Goal: Information Seeking & Learning: Get advice/opinions

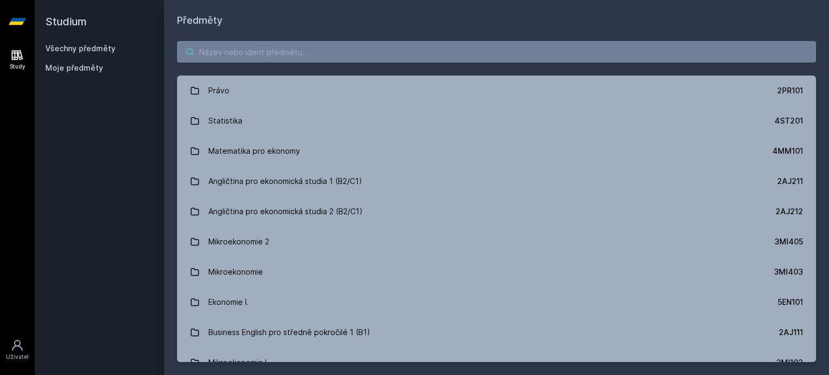
click at [241, 54] on input "search" at bounding box center [496, 52] width 639 height 22
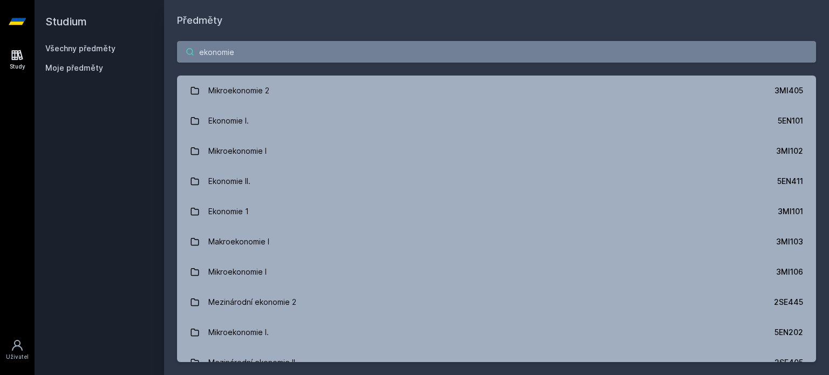
type input "ekonomie"
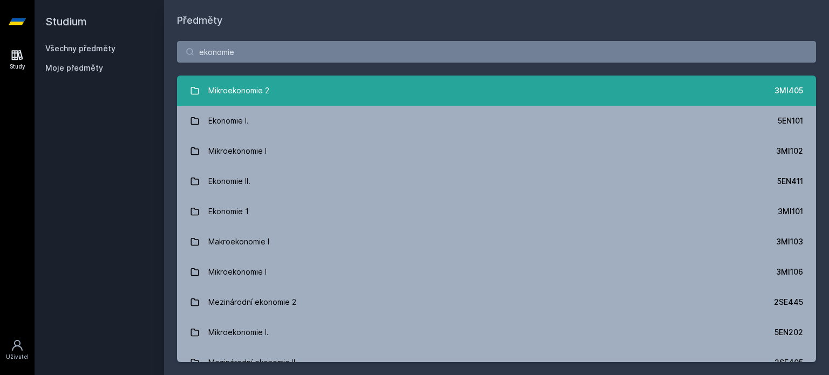
click at [311, 87] on link "Mikroekonomie 2 3MI405" at bounding box center [496, 91] width 639 height 30
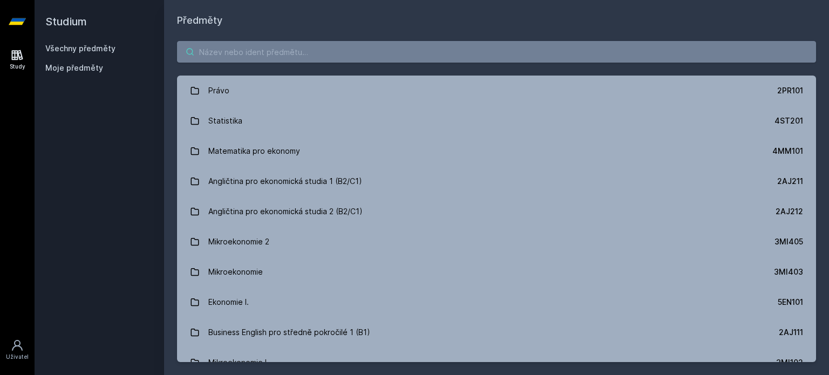
click at [289, 49] on input "search" at bounding box center [496, 52] width 639 height 22
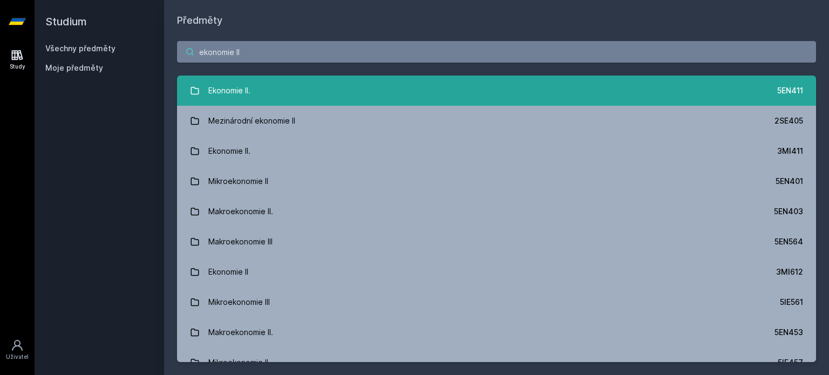
type input "ekonomie II"
click at [311, 84] on link "Ekonomie II. 5EN411" at bounding box center [496, 91] width 639 height 30
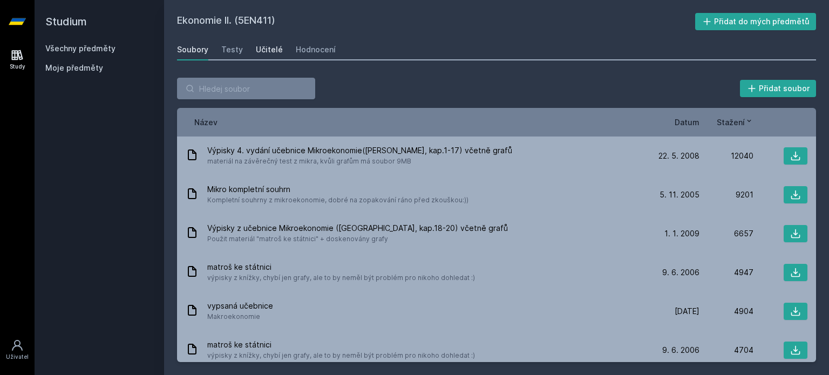
click at [273, 49] on div "Učitelé" at bounding box center [269, 49] width 27 height 11
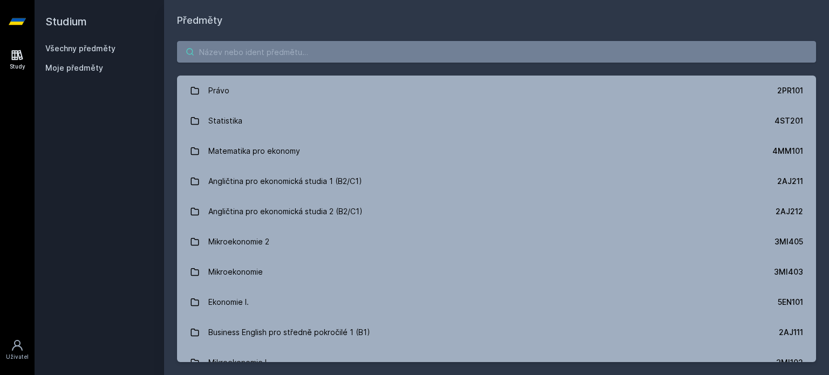
click at [221, 52] on input "search" at bounding box center [496, 52] width 639 height 22
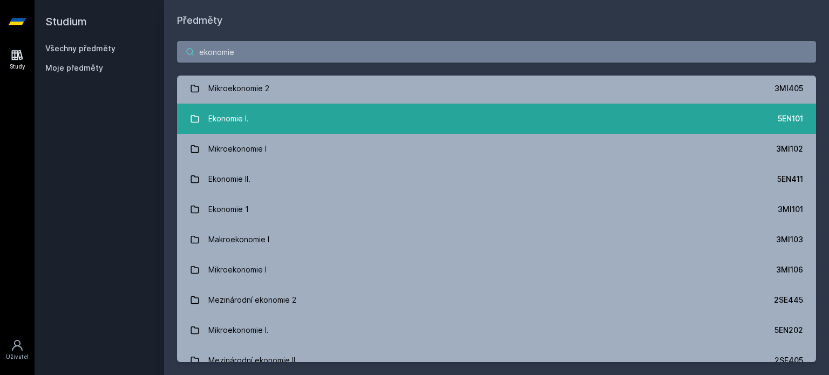
scroll to position [2, 0]
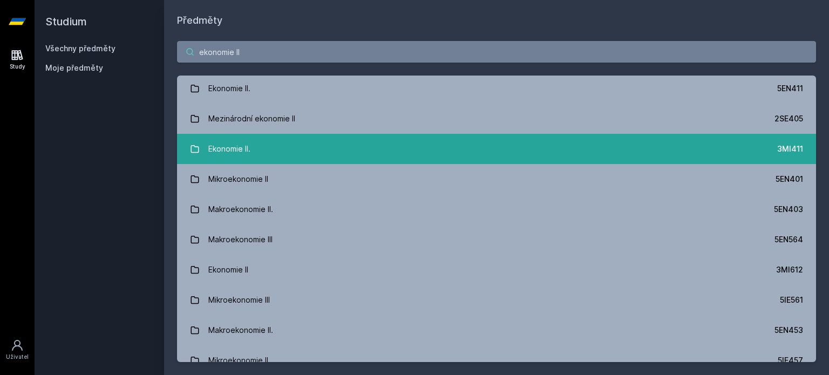
type input "ekonomie II"
click at [257, 145] on link "Ekonomie II. 3MI411" at bounding box center [496, 149] width 639 height 30
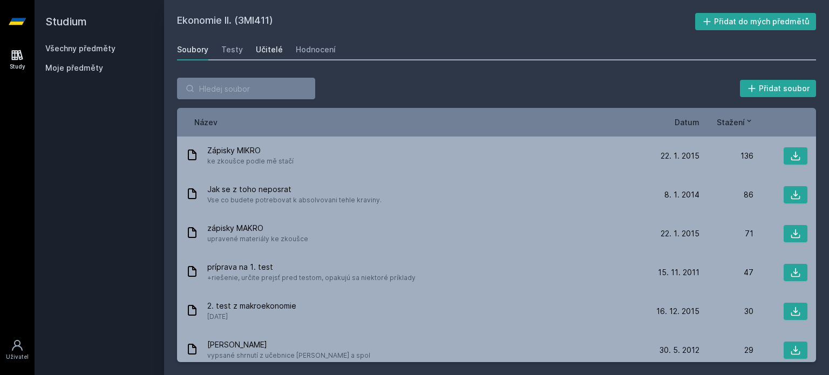
click at [268, 57] on link "Učitelé" at bounding box center [269, 50] width 27 height 22
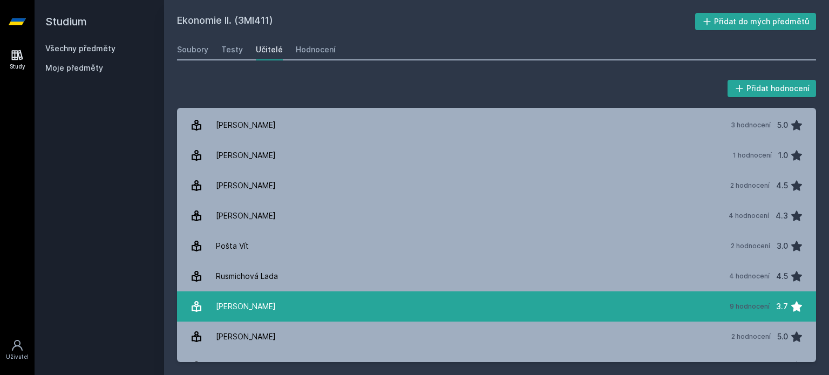
scroll to position [49, 0]
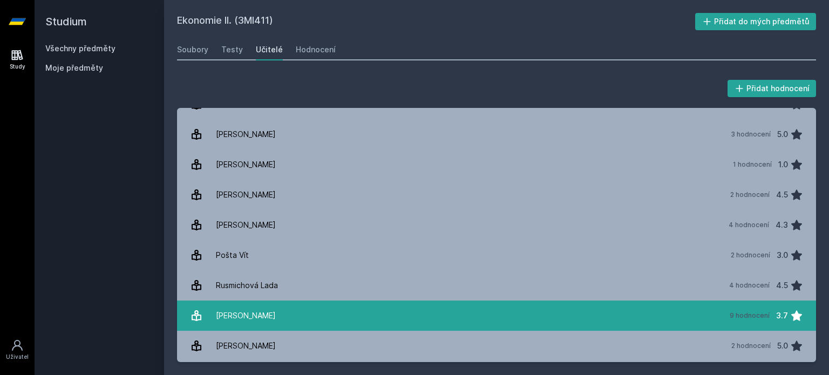
click at [287, 308] on link "[PERSON_NAME] 9 hodnocení 3.7" at bounding box center [496, 316] width 639 height 30
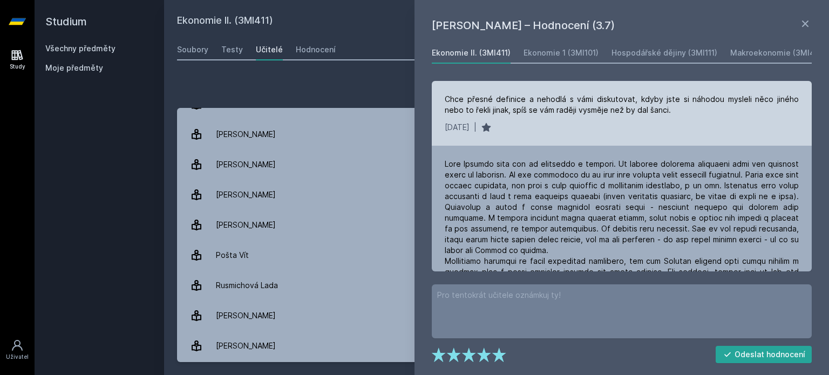
scroll to position [5, 0]
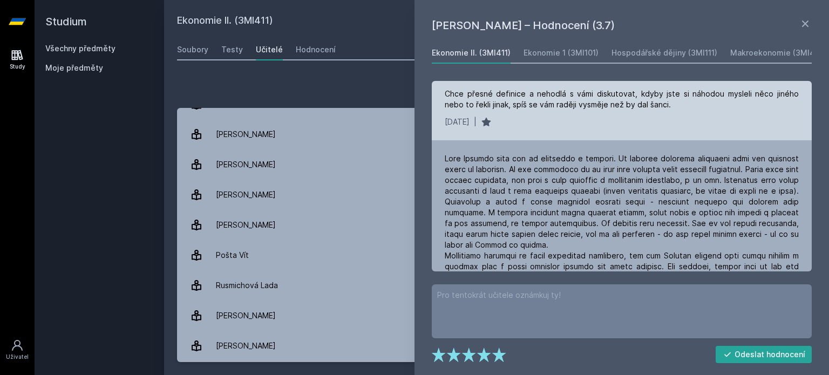
drag, startPoint x: 532, startPoint y: 89, endPoint x: 525, endPoint y: 131, distance: 43.2
click at [525, 131] on div "Chce přesné definice a nehodlá s vámi diskutovat, kdyby jste si náhodou mysleli…" at bounding box center [622, 108] width 380 height 65
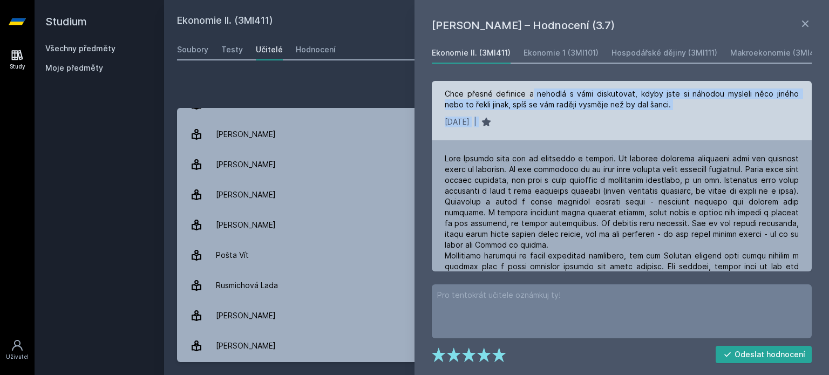
click at [528, 117] on div "[DATE] |" at bounding box center [622, 122] width 354 height 11
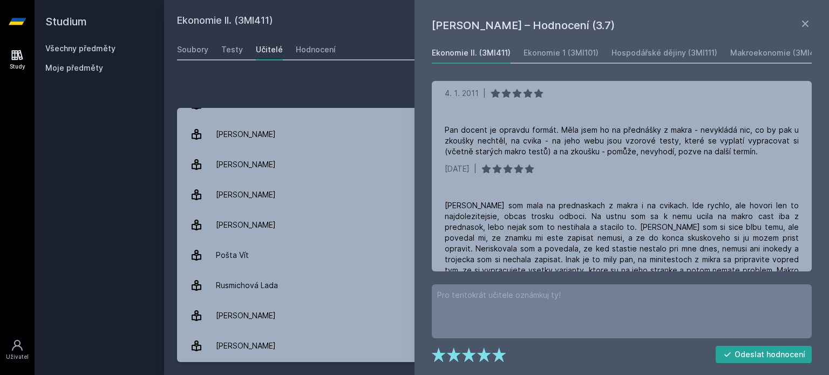
scroll to position [0, 0]
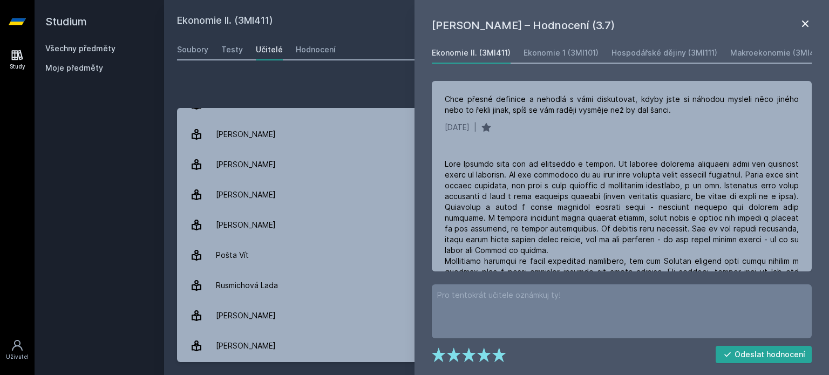
click at [807, 25] on icon at bounding box center [805, 24] width 6 height 6
